Goal: Ask a question

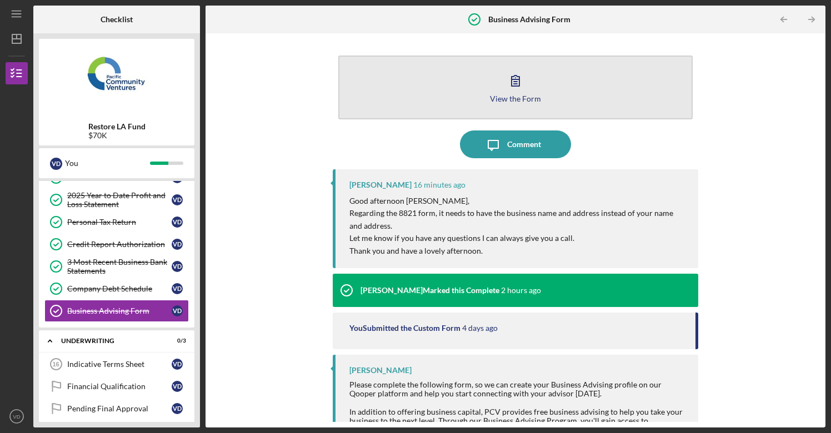
click at [509, 98] on div "View the Form" at bounding box center [515, 98] width 51 height 8
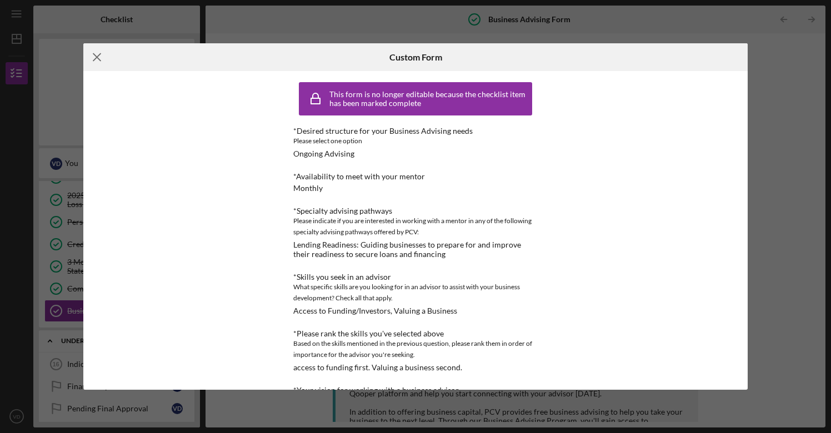
click at [93, 58] on icon "Icon/Menu Close" at bounding box center [97, 57] width 28 height 28
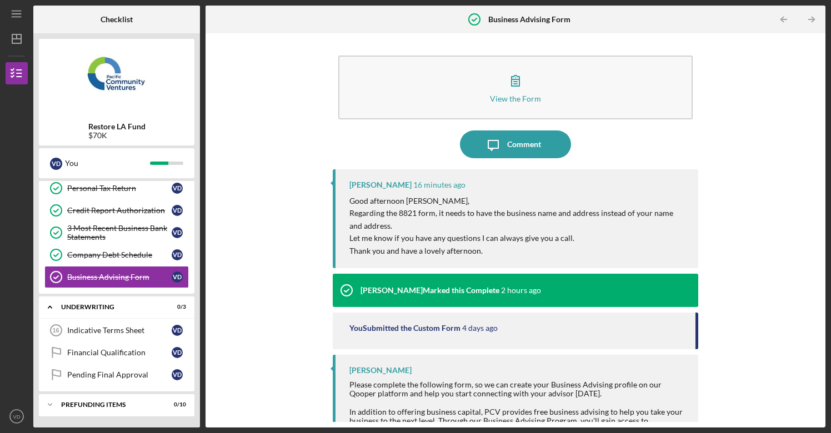
scroll to position [163, 0]
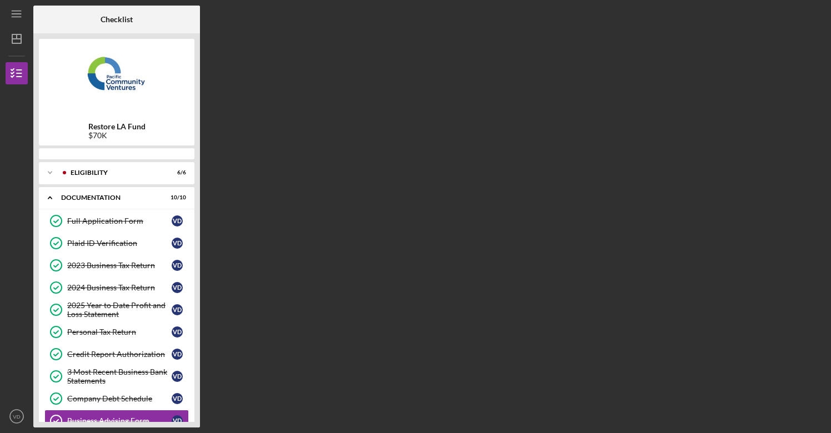
scroll to position [129, 0]
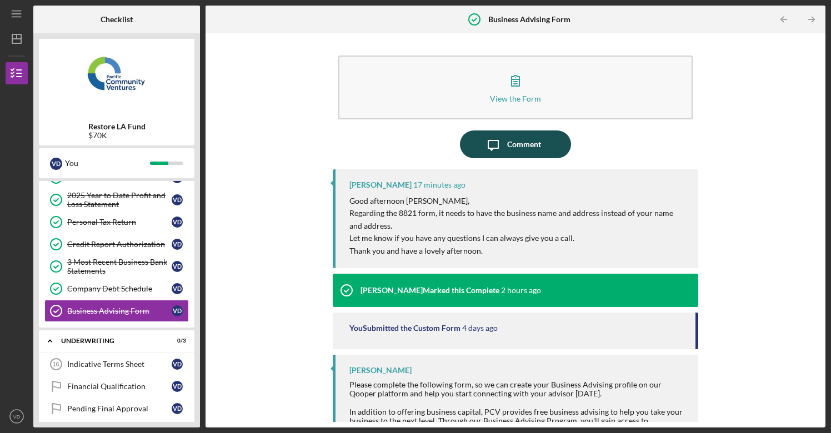
click at [522, 142] on div "Comment" at bounding box center [524, 145] width 34 height 28
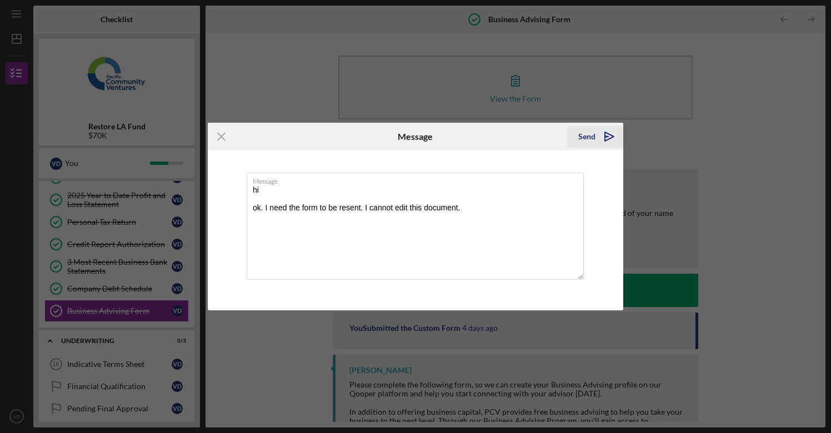
type textarea "hi ok. I need the form to be resent. I cannot edit this document."
click at [587, 137] on div "Send" at bounding box center [586, 137] width 17 height 22
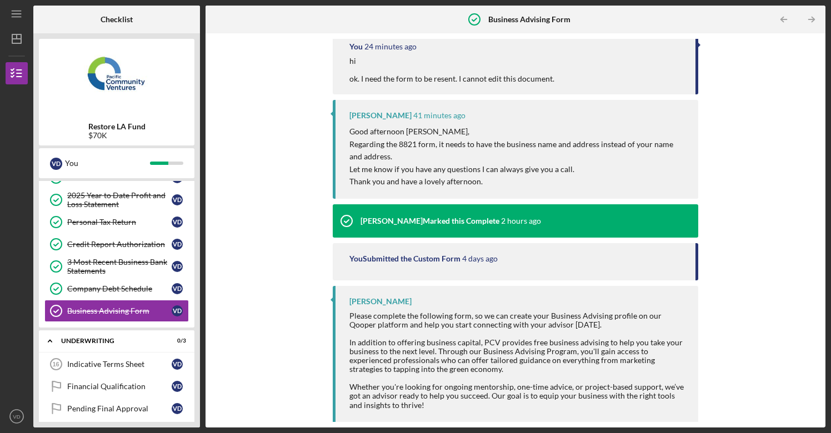
scroll to position [138, 0]
